Goal: Communication & Community: Share content

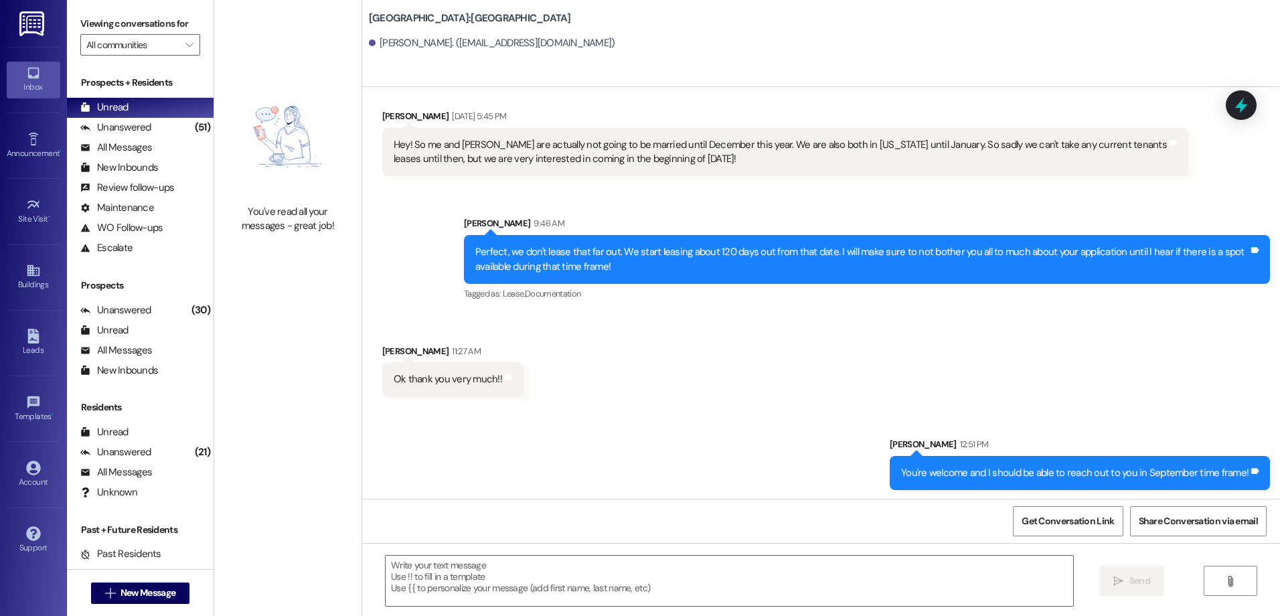
scroll to position [163, 0]
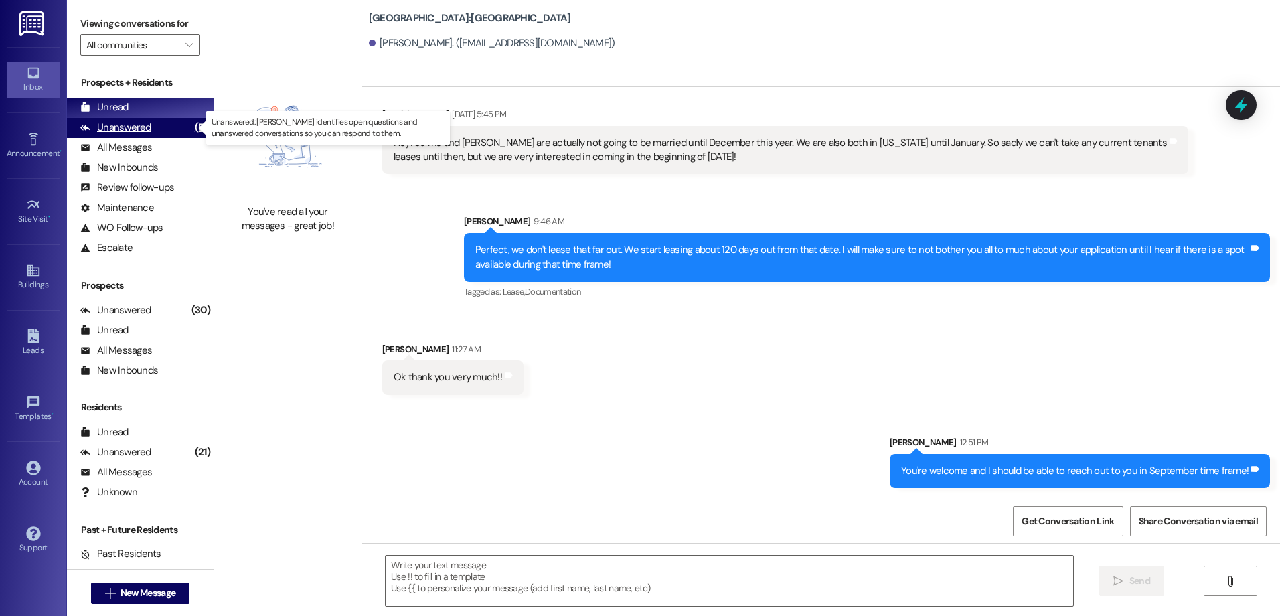
click at [173, 132] on div "Unanswered (51)" at bounding box center [140, 128] width 147 height 20
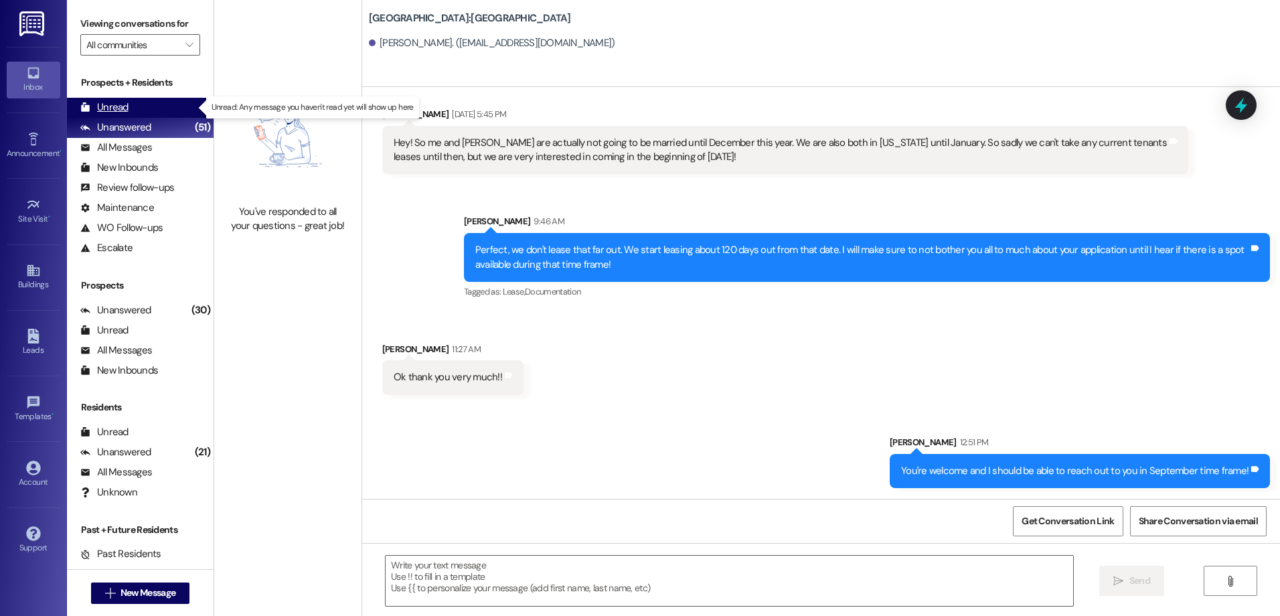
click at [155, 102] on div "Unread (0)" at bounding box center [140, 108] width 147 height 20
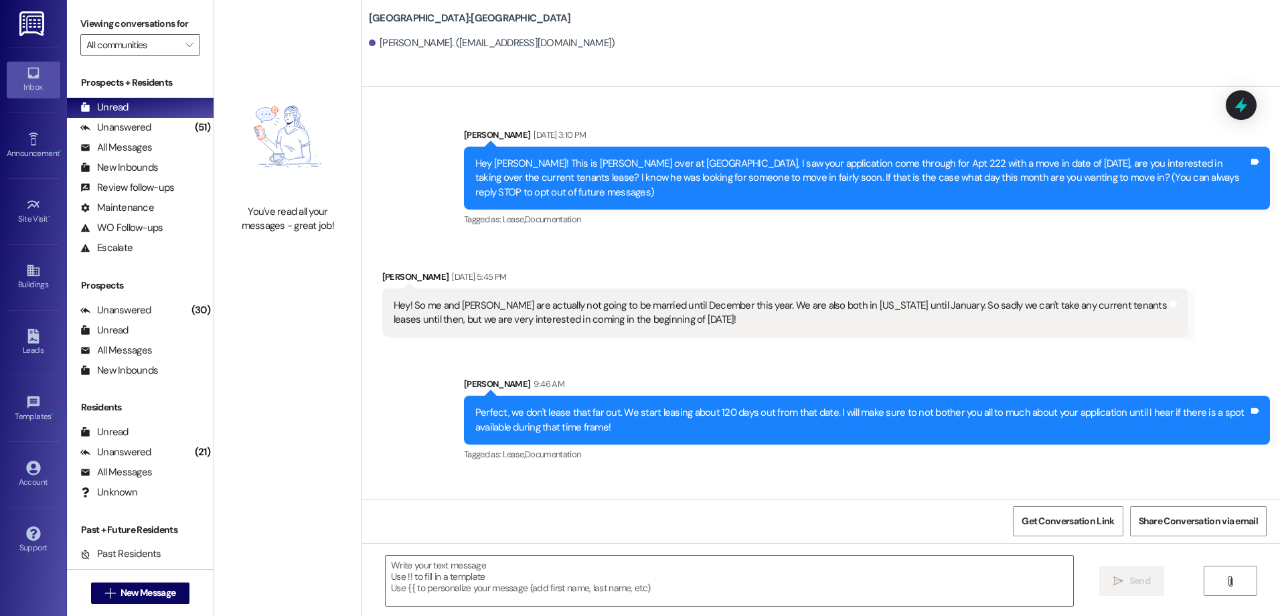
scroll to position [69, 0]
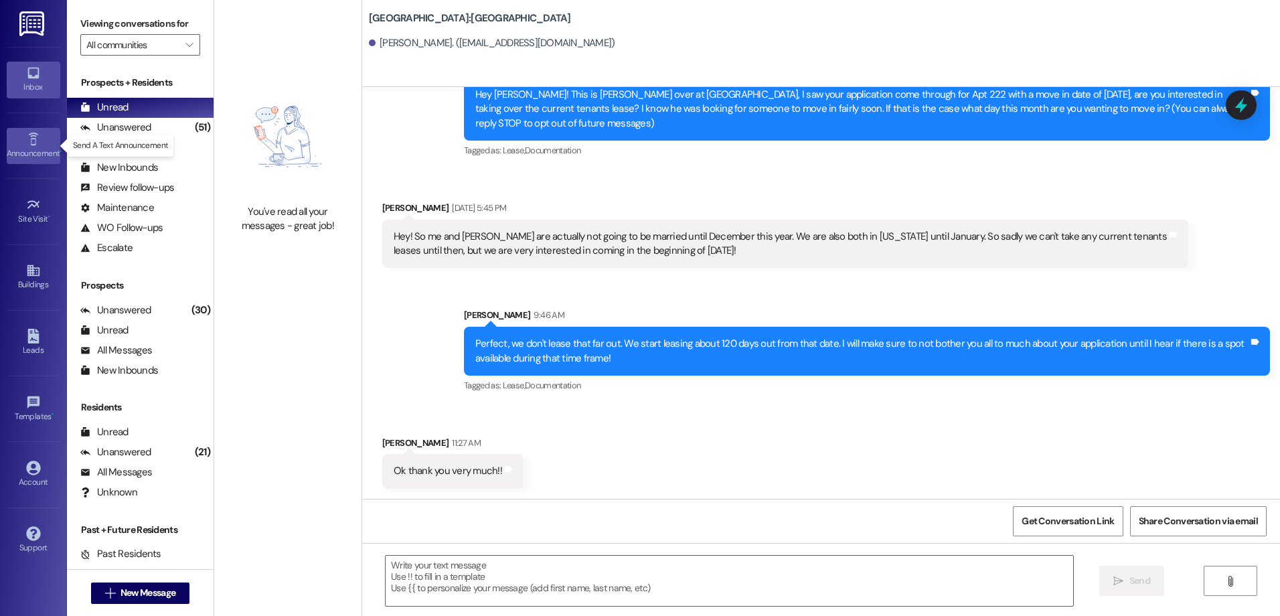
click at [40, 154] on div "Announcement •" at bounding box center [33, 153] width 67 height 13
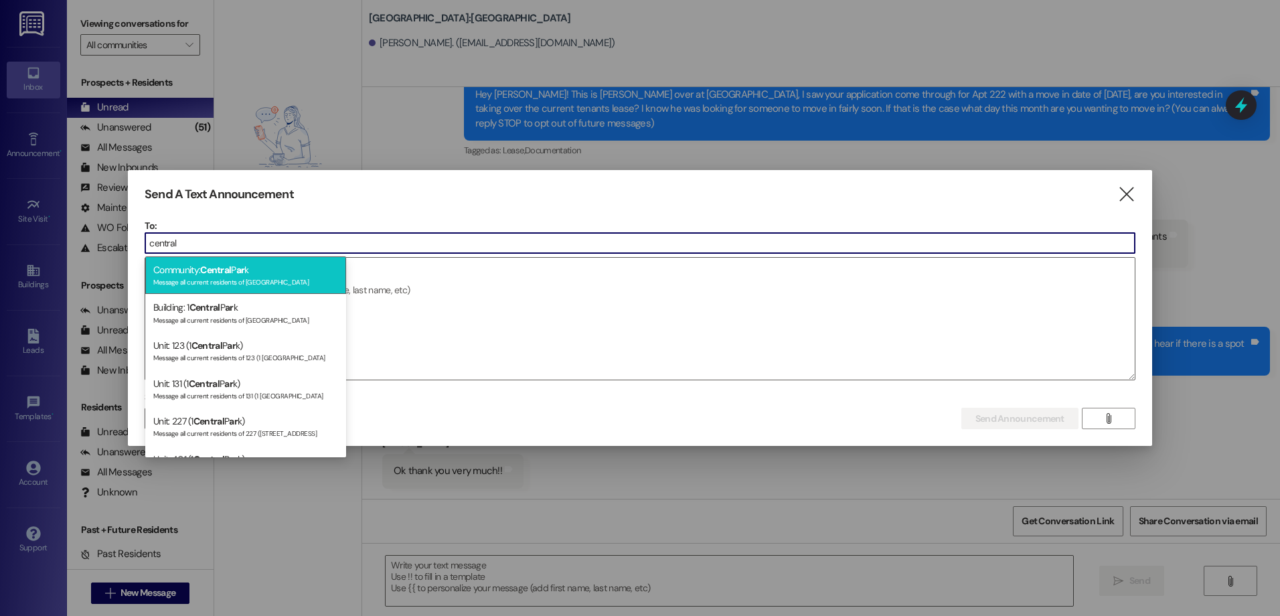
type input "central"
click at [190, 267] on div "Community: Central P ar k Message all current residents of [GEOGRAPHIC_DATA]" at bounding box center [245, 275] width 201 height 38
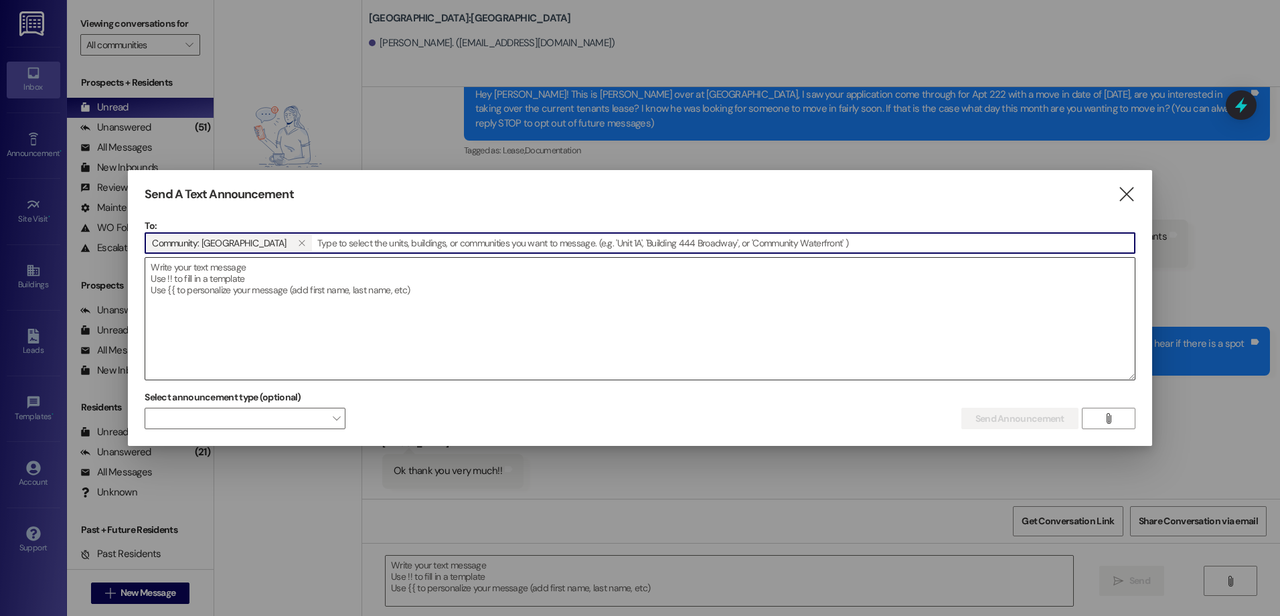
click at [183, 272] on textarea at bounding box center [640, 319] width 990 height 122
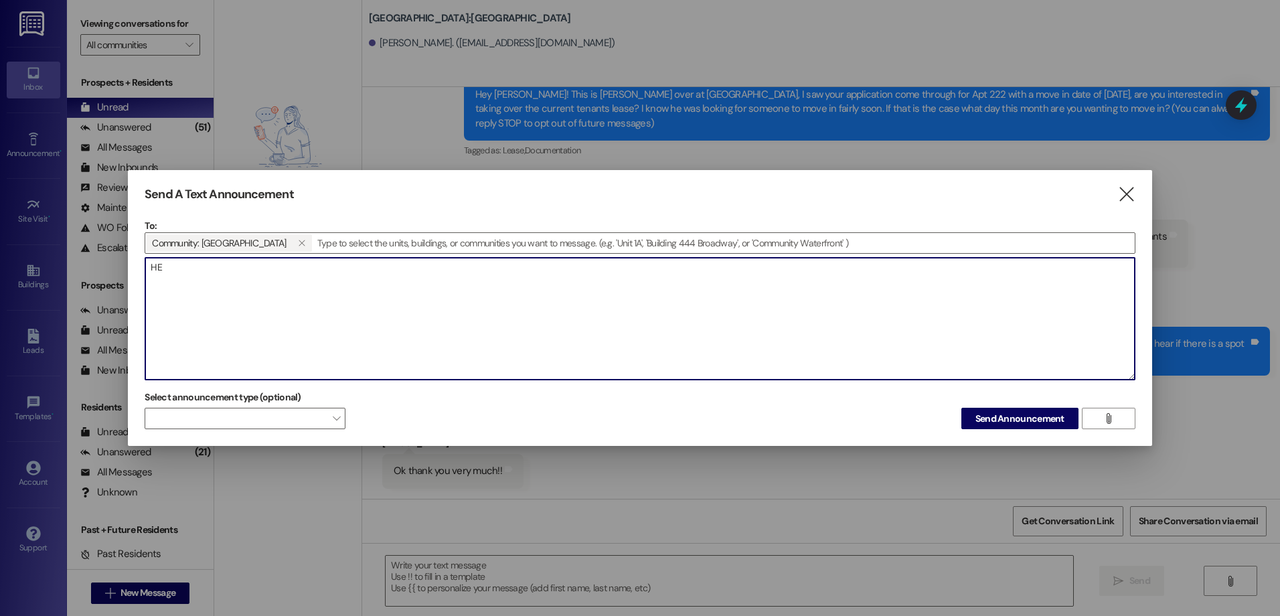
type textarea "H"
click at [457, 279] on textarea "HAPPY [DATE] everyone! We are clearing out bikes this summer! Some might have n…" at bounding box center [640, 319] width 990 height 122
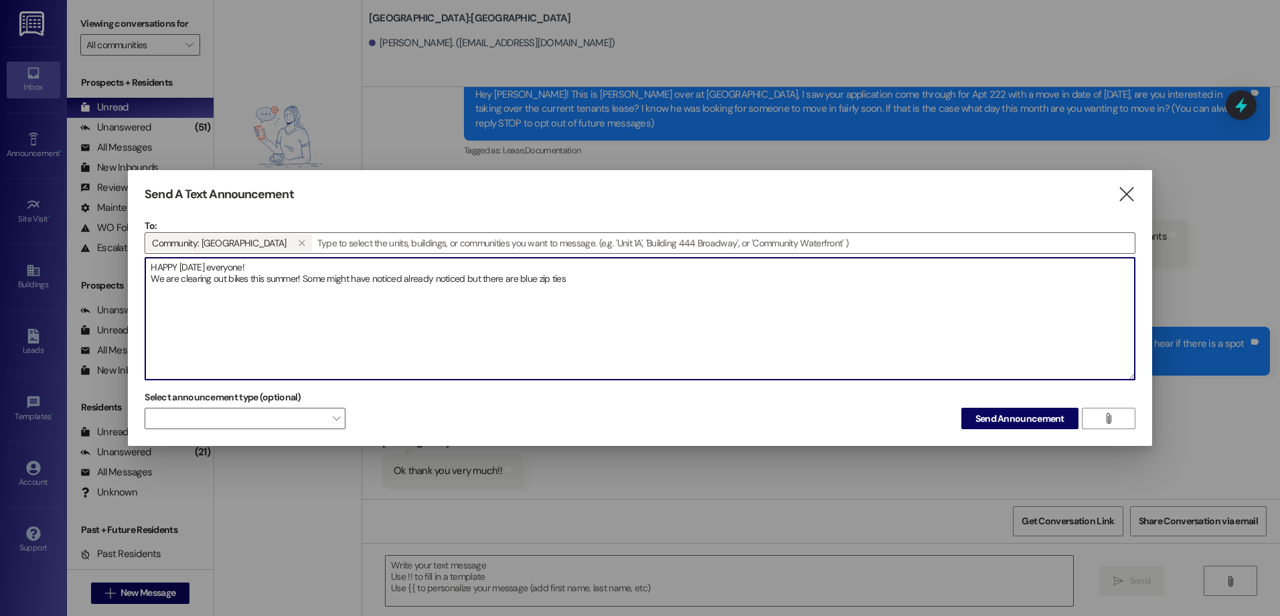
click at [595, 281] on textarea "HAPPY [DATE] everyone! We are clearing out bikes this summer! Some might have n…" at bounding box center [640, 319] width 990 height 122
type textarea "HAPPY [DATE] everyone! We are clearing out bikes this summer! Some might have n…"
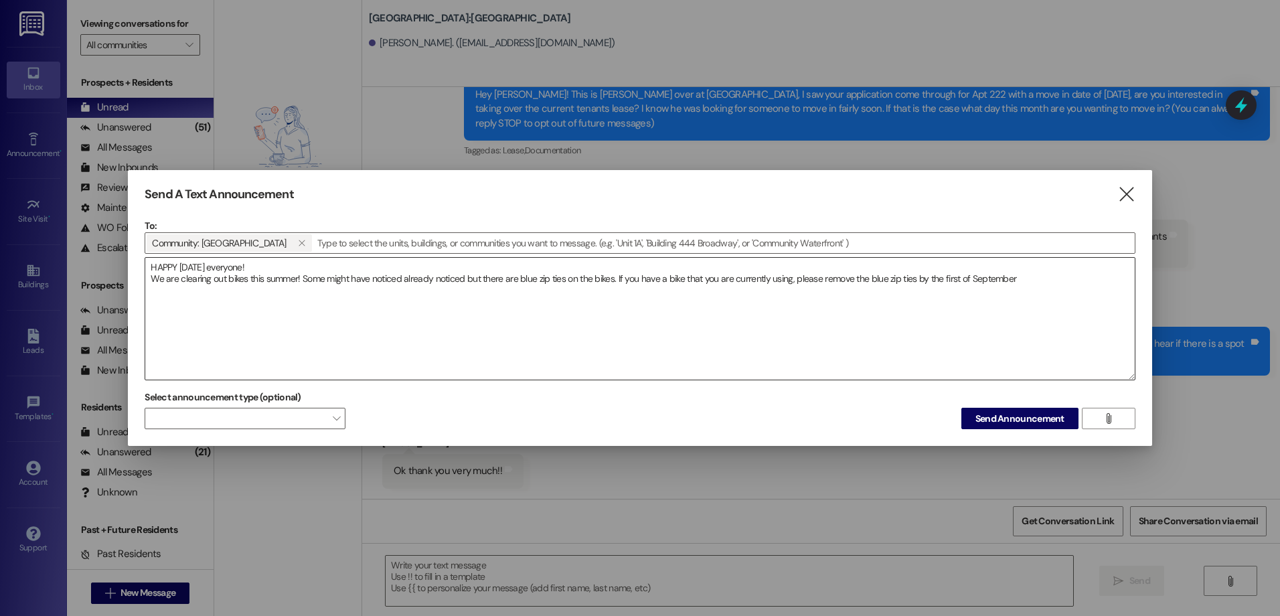
click at [657, 310] on textarea "HAPPY [DATE] everyone! We are clearing out bikes this summer! Some might have n…" at bounding box center [640, 319] width 990 height 122
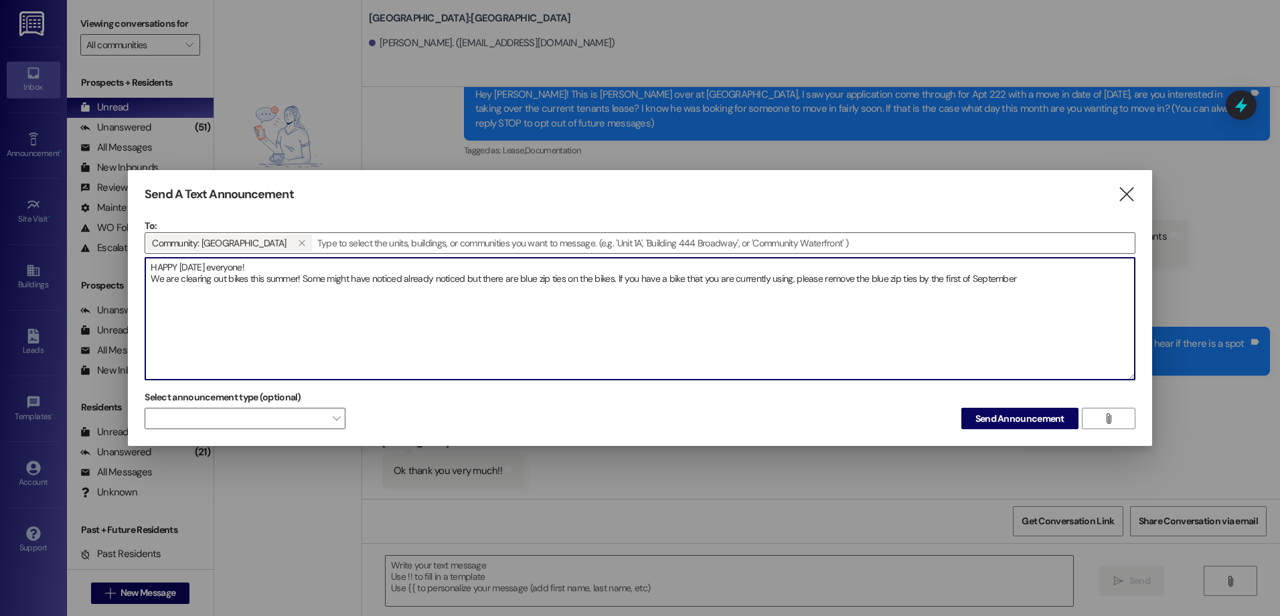
click at [1034, 283] on textarea "HAPPY [DATE] everyone! We are clearing out bikes this summer! Some might have n…" at bounding box center [640, 319] width 990 height 122
click at [1030, 277] on textarea "HAPPY [DATE] everyone! We are clearing out bikes this summer! Some might have n…" at bounding box center [640, 319] width 990 height 122
